Goal: Task Accomplishment & Management: Manage account settings

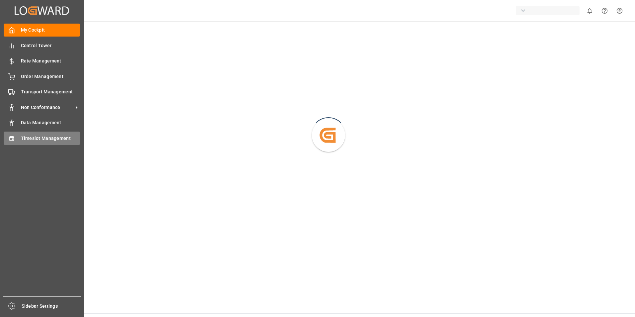
click at [14, 137] on icon at bounding box center [11, 138] width 4 height 5
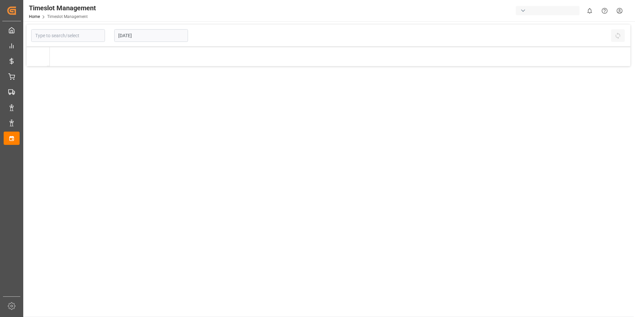
click at [155, 35] on input "[DATE]" at bounding box center [151, 35] width 74 height 13
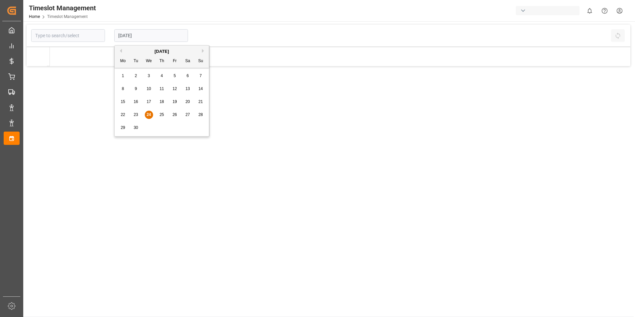
click at [137, 128] on span "30" at bounding box center [135, 127] width 4 height 5
type input "[DATE]"
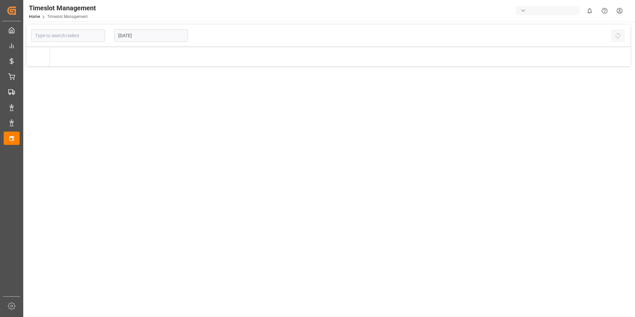
click at [161, 36] on input "[DATE]" at bounding box center [151, 35] width 74 height 13
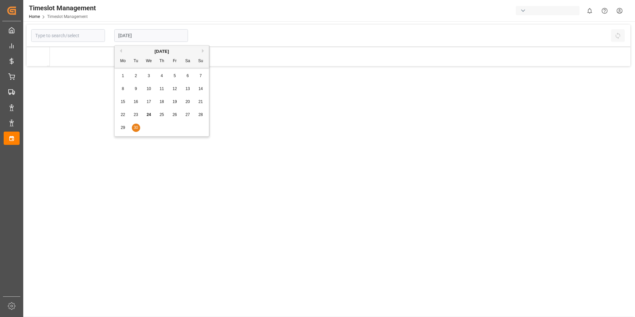
click at [203, 52] on div "Previous Month Next Month September 2025 Mo Tu We Th Fr Sa Su 1 2 3 4 5 6 7 8 9…" at bounding box center [161, 91] width 95 height 93
click at [202, 51] on div "Previous Month Next Month September 2025 Mo Tu We Th Fr Sa Su 1 2 3 4 5 6 7 8 9…" at bounding box center [161, 91] width 95 height 93
click at [134, 130] on div "Previous Month Next Month September 2025 Mo Tu We Th Fr Sa Su 1 2 3 4 5 6 7 8 9…" at bounding box center [161, 91] width 95 height 93
click at [310, 50] on div at bounding box center [340, 56] width 580 height 19
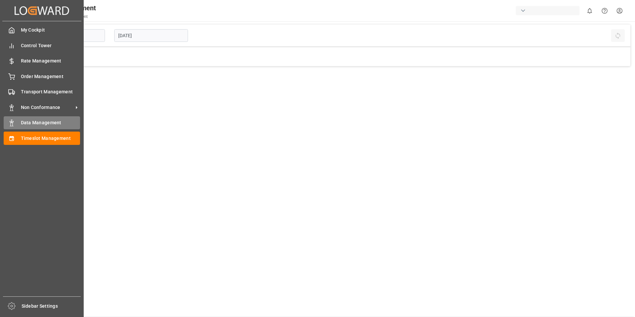
click at [28, 124] on span "Data Management" at bounding box center [50, 122] width 59 height 7
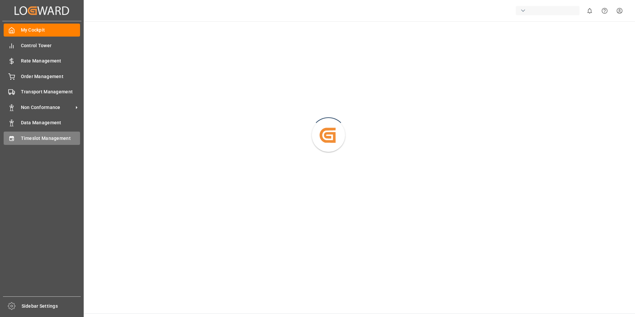
click at [32, 137] on span "Timeslot Management" at bounding box center [50, 138] width 59 height 7
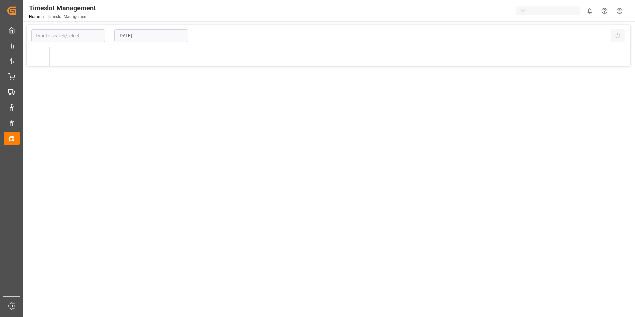
click at [143, 37] on input "[DATE]" at bounding box center [151, 35] width 74 height 13
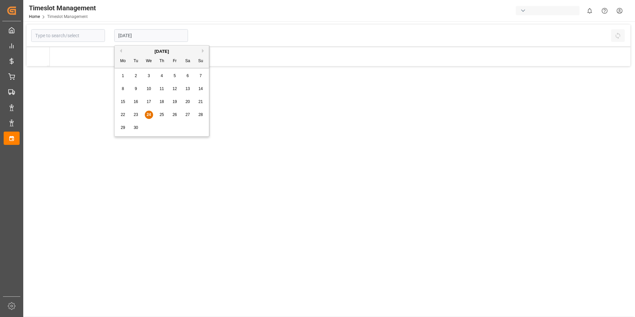
click at [166, 113] on div "25" at bounding box center [162, 115] width 8 height 8
type input "25.09.2025"
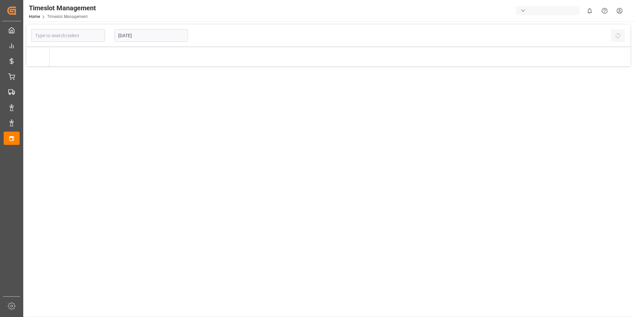
click at [620, 12] on html "Created by potrace 1.15, written by Peter Selinger 2001-2017 Created by potrace…" at bounding box center [317, 158] width 635 height 317
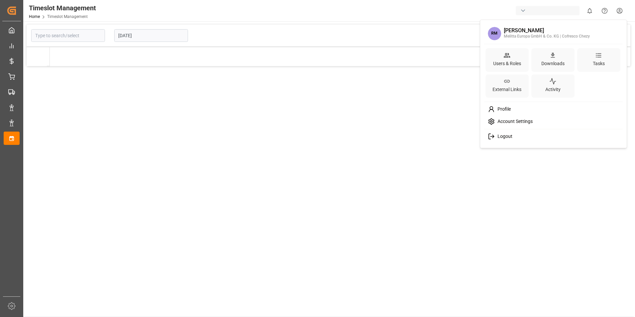
click at [503, 134] on span "Logout" at bounding box center [504, 136] width 18 height 6
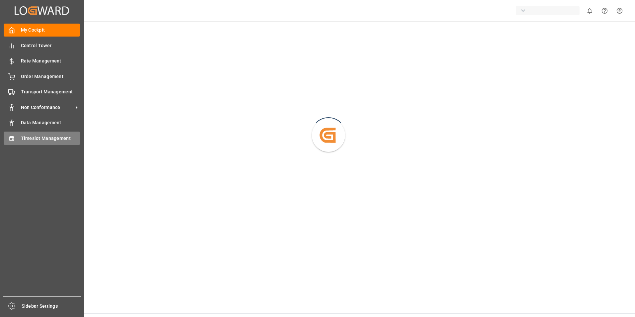
click at [36, 139] on span "Timeslot Management" at bounding box center [50, 138] width 59 height 7
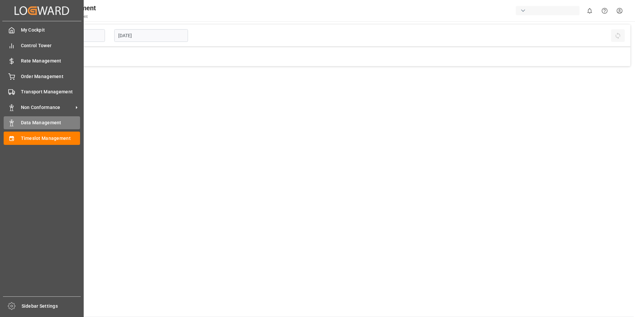
click at [11, 121] on icon at bounding box center [11, 123] width 7 height 7
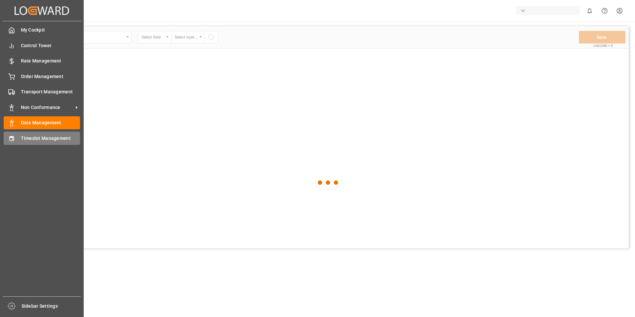
click at [12, 139] on icon at bounding box center [11, 138] width 7 height 7
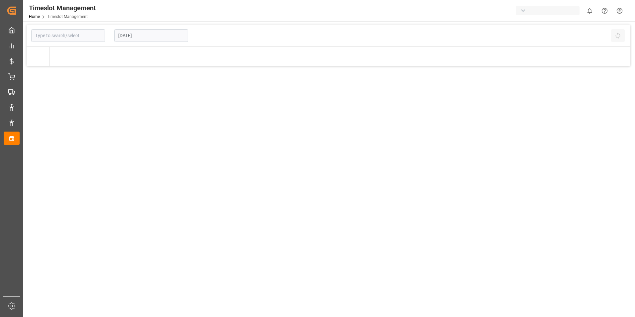
click at [157, 38] on input "[DATE]" at bounding box center [151, 35] width 74 height 13
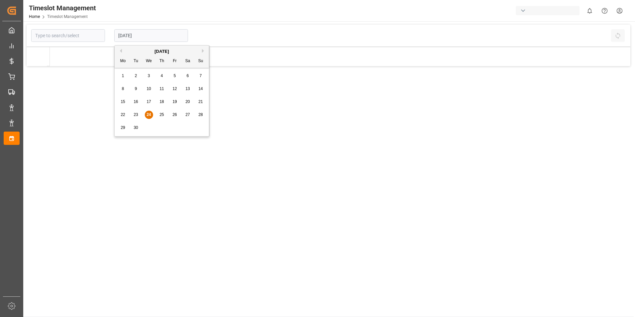
click at [162, 115] on span "25" at bounding box center [161, 114] width 4 height 5
type input "25.09.2025"
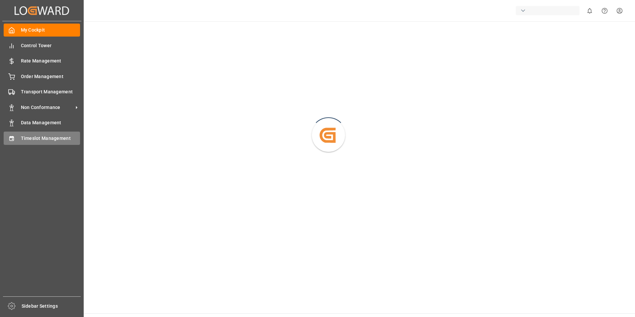
click at [15, 138] on icon at bounding box center [11, 138] width 7 height 7
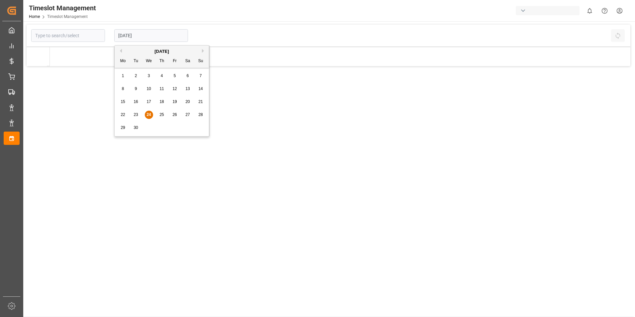
click at [153, 37] on input "[DATE]" at bounding box center [151, 35] width 74 height 13
click at [136, 126] on span "30" at bounding box center [135, 127] width 4 height 5
type input "[DATE]"
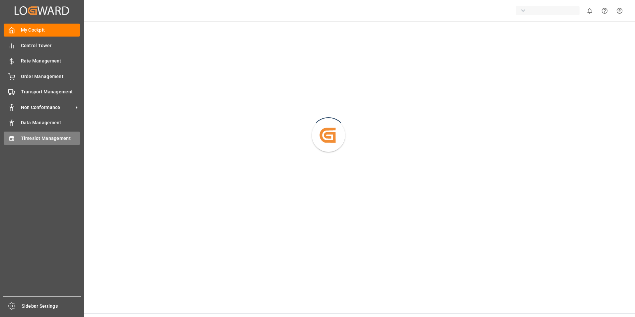
click at [16, 139] on div "Timeslot Management Timeslot Management" at bounding box center [42, 137] width 76 height 13
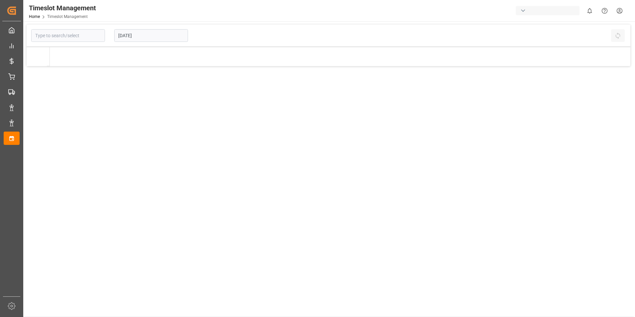
click at [143, 34] on input "[DATE]" at bounding box center [151, 35] width 74 height 13
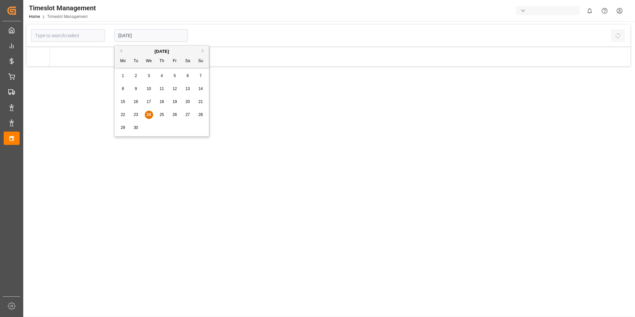
click at [162, 116] on span "25" at bounding box center [161, 114] width 4 height 5
type input "[DATE]"
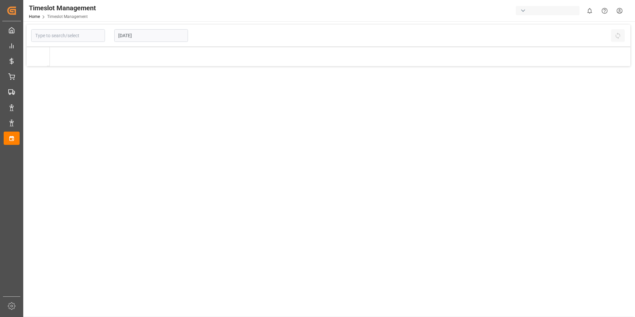
click at [147, 38] on input "[DATE]" at bounding box center [151, 35] width 74 height 13
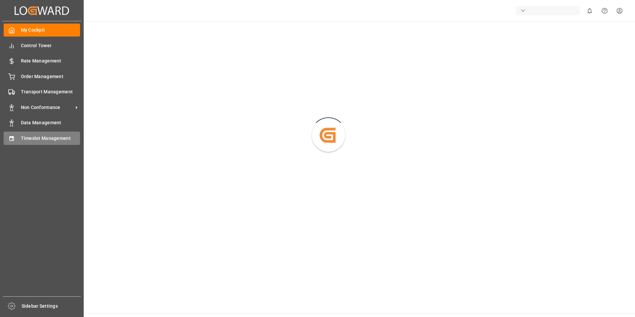
click at [20, 137] on div "Timeslot Management Timeslot Management" at bounding box center [42, 137] width 76 height 13
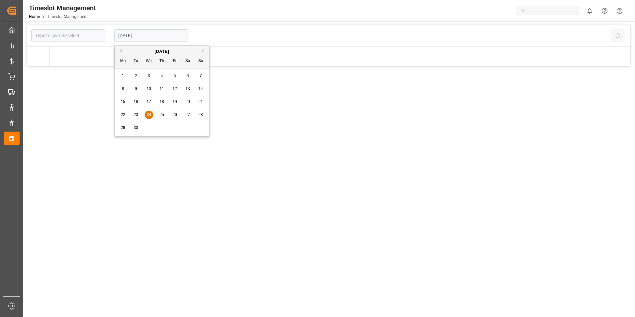
click at [148, 39] on input "24.09.2025" at bounding box center [151, 35] width 74 height 13
click at [145, 124] on div "29 30 1 2 3 4 5" at bounding box center [162, 127] width 91 height 13
click at [146, 124] on div "29 30 1 2 3 4 5" at bounding box center [162, 127] width 91 height 13
click at [147, 125] on div "29 30 1 2 3 4 5" at bounding box center [162, 127] width 91 height 13
drag, startPoint x: 147, startPoint y: 125, endPoint x: 151, endPoint y: 128, distance: 4.1
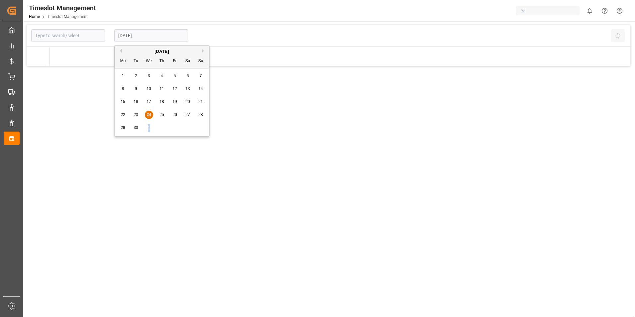
click at [151, 127] on div "29 30 1 2 3 4 5" at bounding box center [162, 127] width 91 height 13
click at [149, 129] on div "29 30 1 2 3 4 5" at bounding box center [162, 127] width 91 height 13
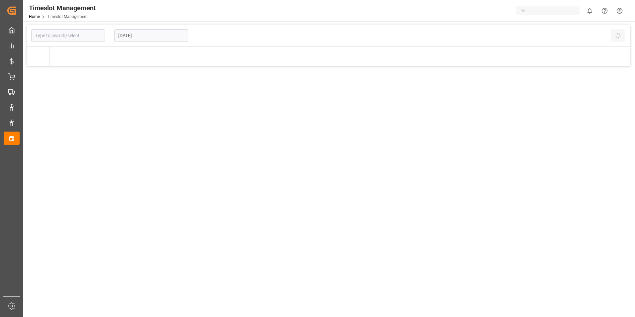
click at [200, 189] on main "24.09.2025 Refresh Time Slots" at bounding box center [328, 171] width 610 height 292
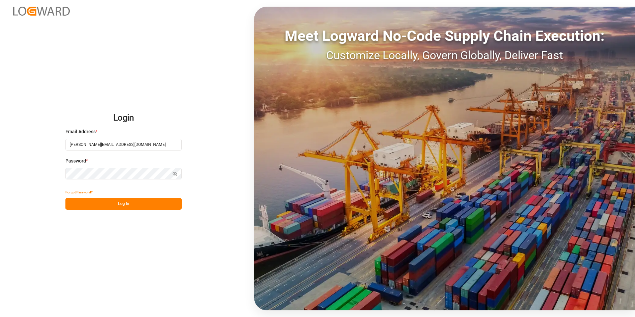
drag, startPoint x: 120, startPoint y: 155, endPoint x: 124, endPoint y: 149, distance: 7.6
click at [120, 155] on div "Email Address * [EMAIL_ADDRESS][DOMAIN_NAME]" at bounding box center [123, 142] width 116 height 29
click at [126, 147] on input "[PERSON_NAME][EMAIL_ADDRESS][DOMAIN_NAME]" at bounding box center [123, 145] width 116 height 12
type input "[PERSON_NAME][EMAIL_ADDRESS][PERSON_NAME][DOMAIN_NAME]"
click at [89, 203] on button "Log In" at bounding box center [123, 204] width 116 height 12
